Goal: Check status: Check status

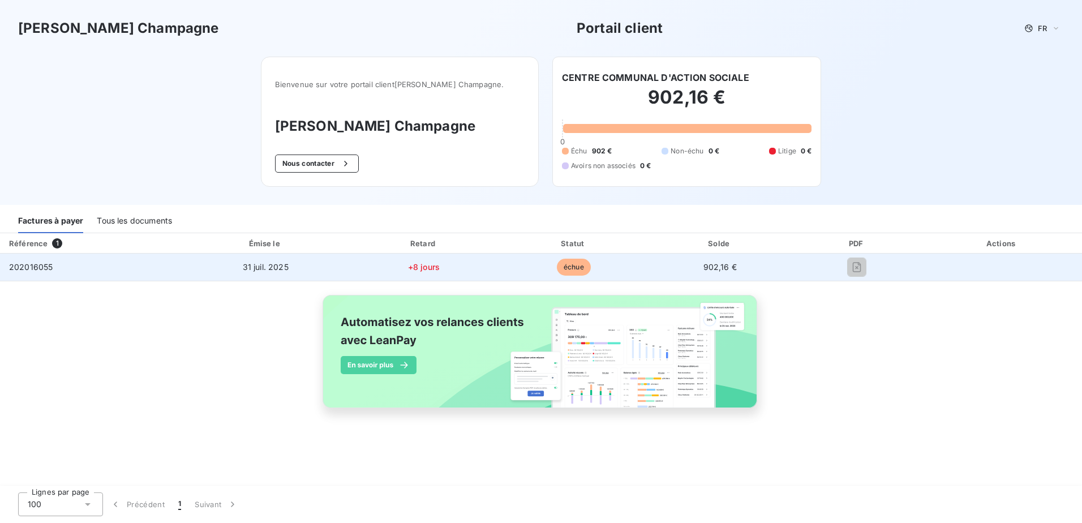
click at [717, 270] on span "902,16 €" at bounding box center [719, 267] width 33 height 10
click at [566, 268] on span "échue" at bounding box center [574, 267] width 34 height 17
click at [422, 269] on span "+8 jours" at bounding box center [424, 267] width 32 height 10
click at [39, 272] on div "202016055" at bounding box center [31, 266] width 44 height 11
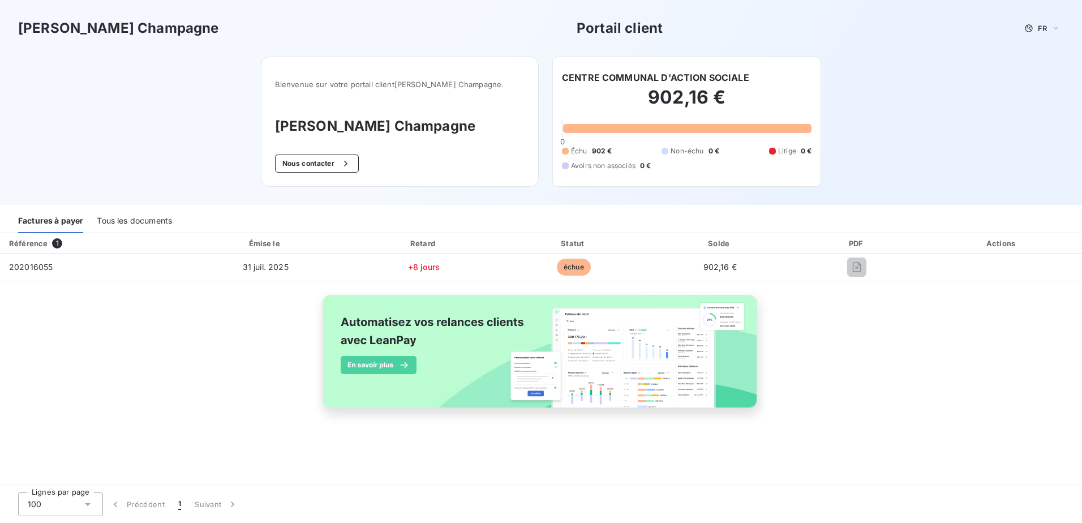
click at [128, 218] on div "Tous les documents" at bounding box center [134, 221] width 75 height 24
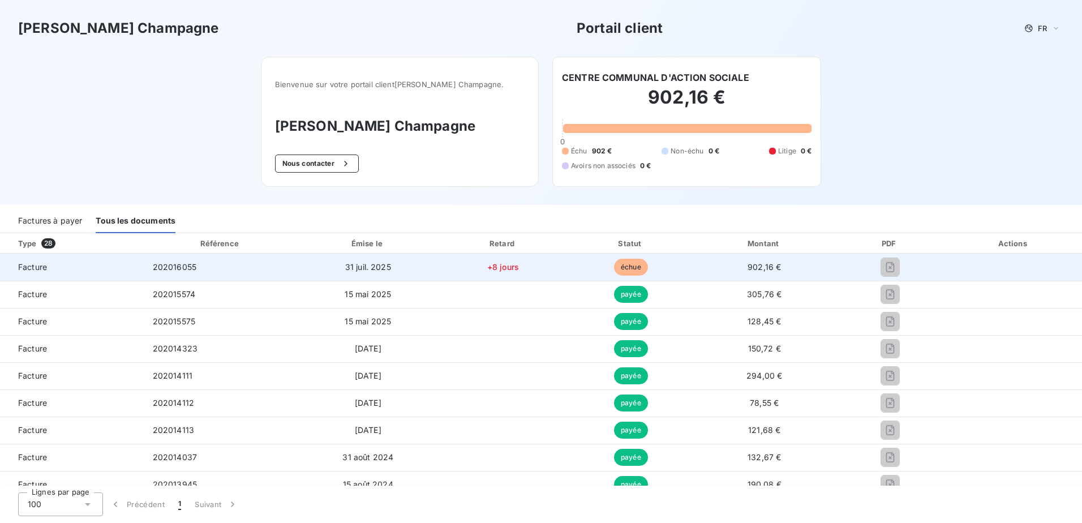
click at [774, 268] on td "902,16 €" at bounding box center [764, 266] width 141 height 27
click at [371, 270] on span "31 juil. 2025" at bounding box center [368, 267] width 46 height 10
drag, startPoint x: 884, startPoint y: 267, endPoint x: 827, endPoint y: 267, distance: 57.2
click at [827, 267] on td "902,16 €" at bounding box center [764, 266] width 141 height 27
